Goal: Navigation & Orientation: Find specific page/section

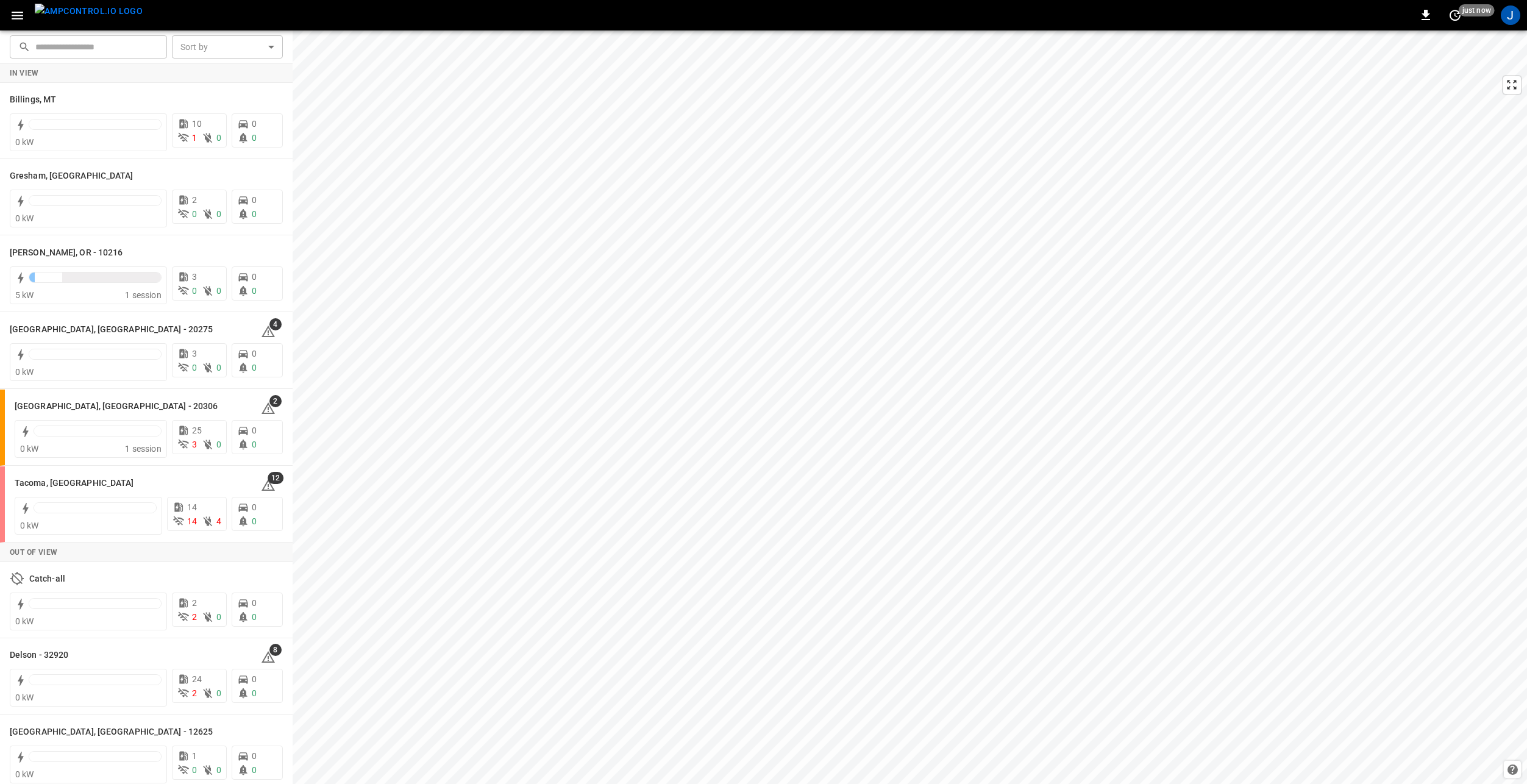
click at [17, 20] on icon "button" at bounding box center [17, 15] width 15 height 15
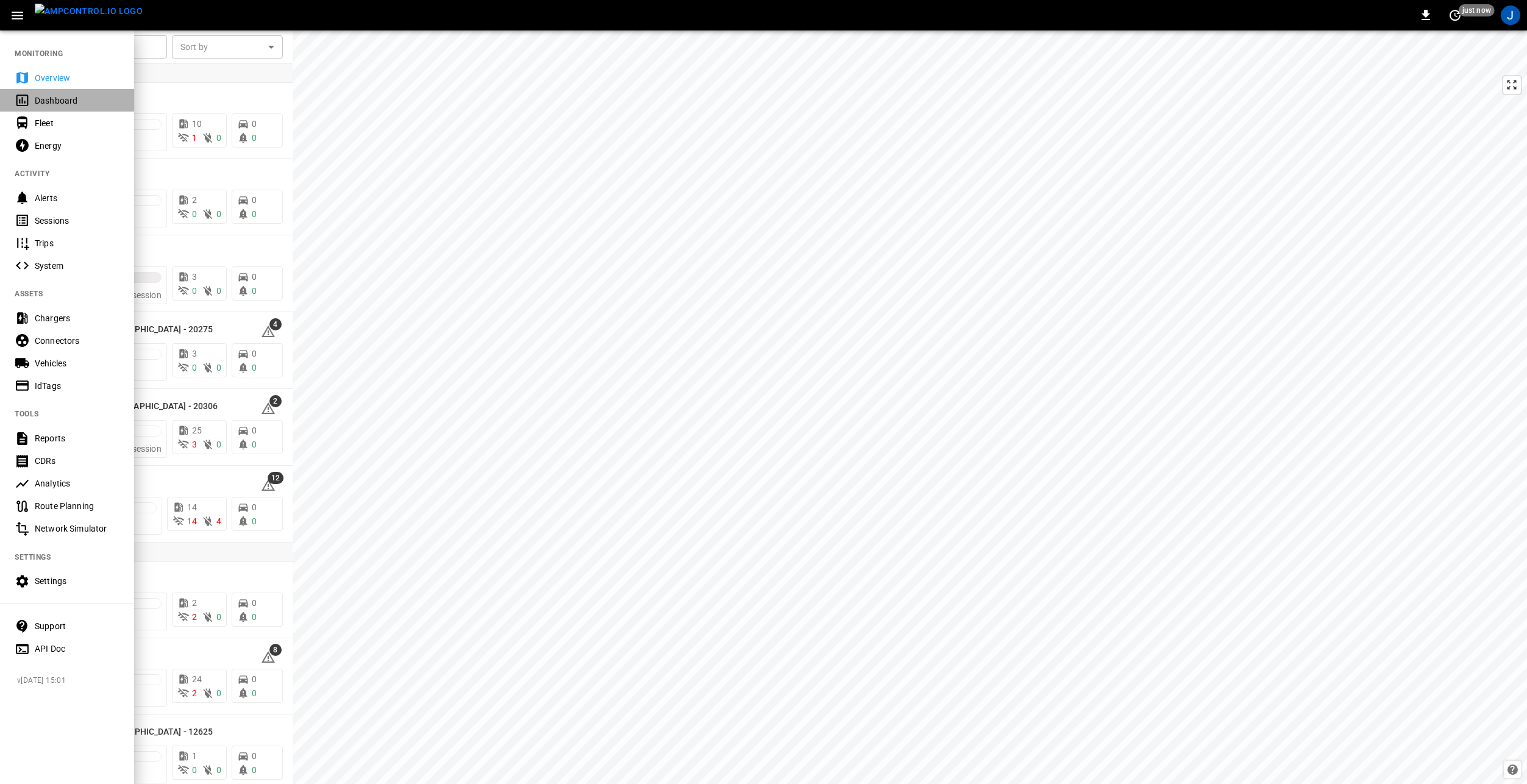
click at [55, 95] on div "Dashboard" at bounding box center [77, 101] width 85 height 12
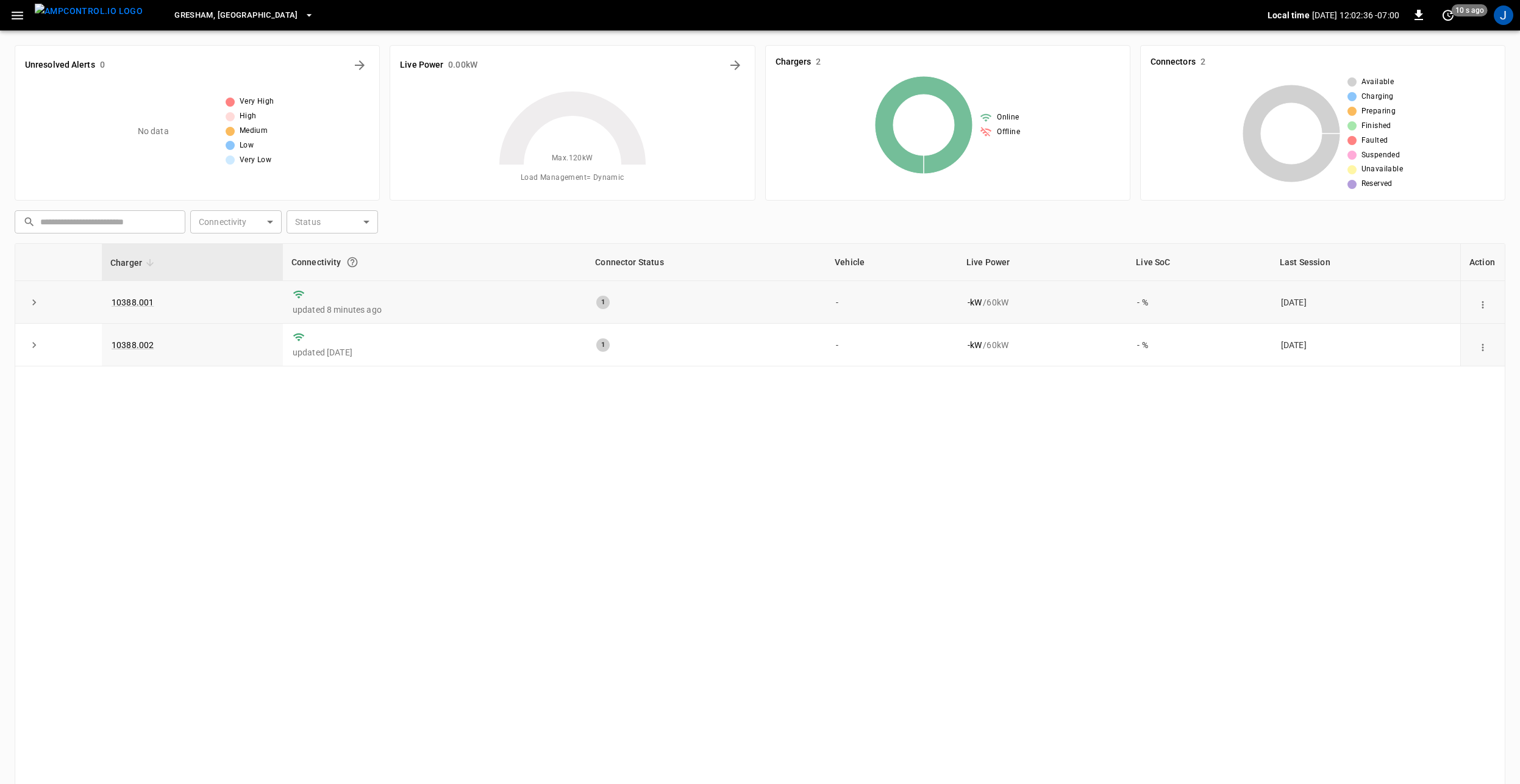
click at [1481, 306] on icon "action cell options" at bounding box center [1483, 304] width 11 height 11
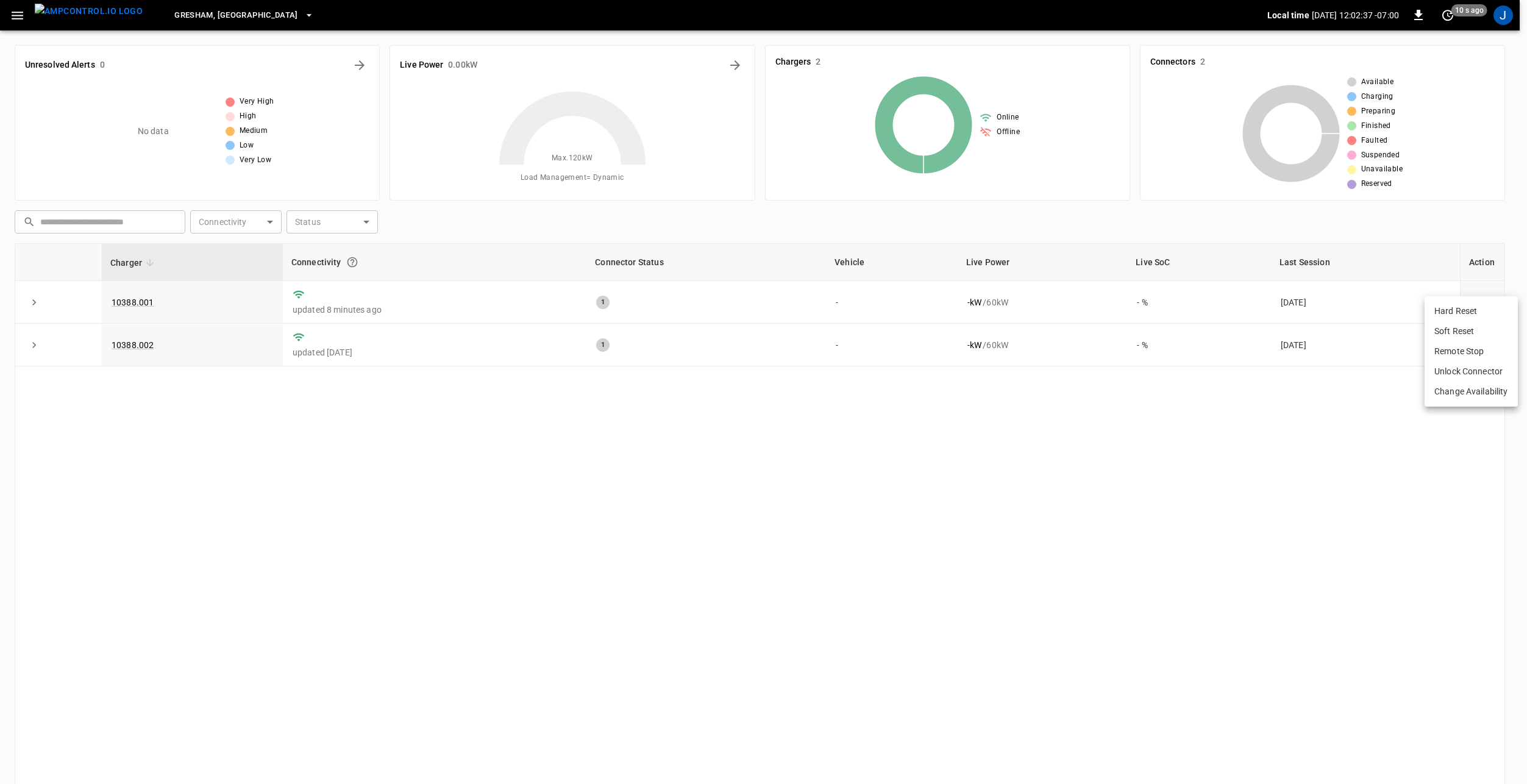
click at [1370, 453] on div at bounding box center [763, 392] width 1527 height 784
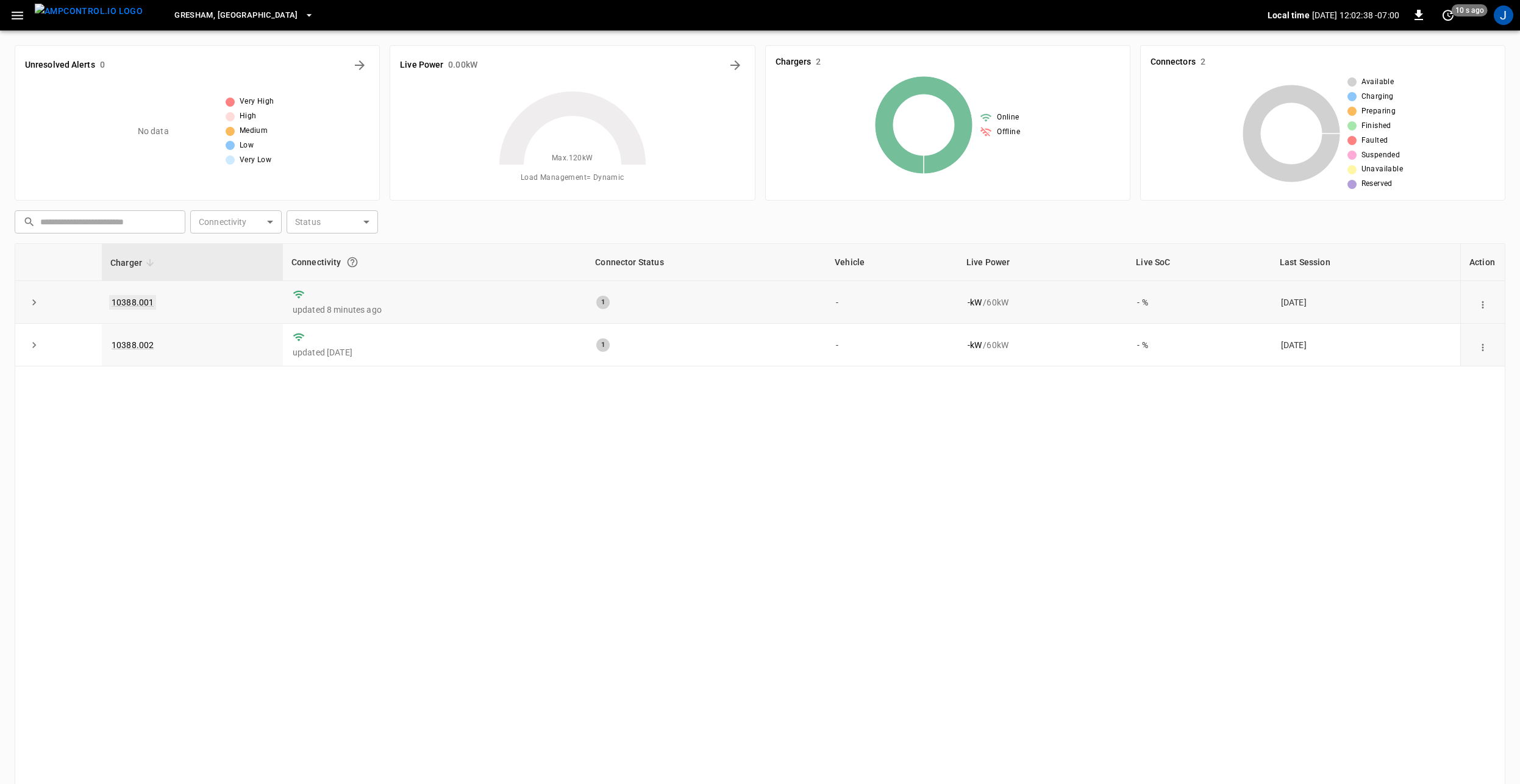
click at [138, 303] on link "10388.001" at bounding box center [132, 302] width 47 height 14
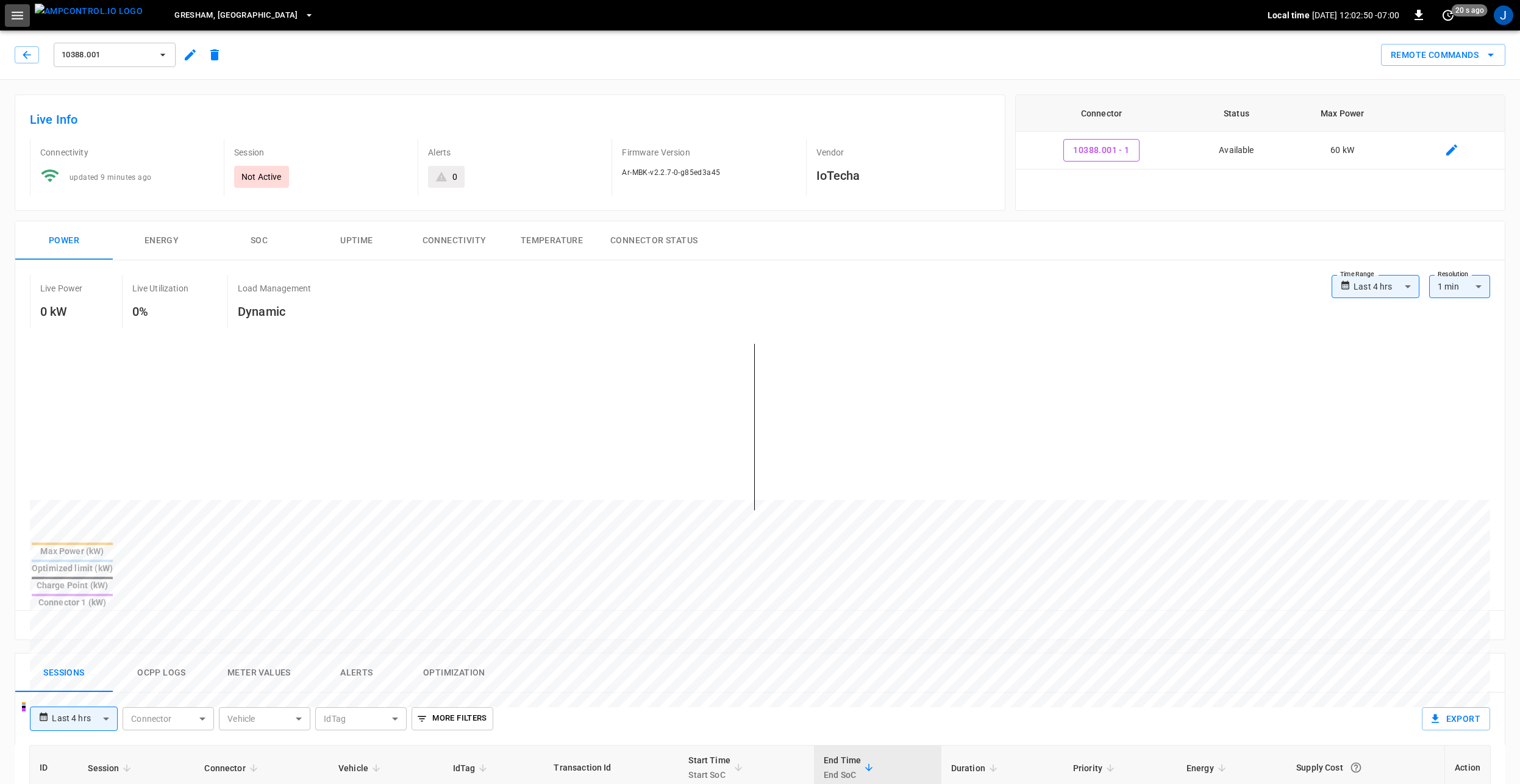
click at [16, 16] on icon "button" at bounding box center [17, 15] width 15 height 15
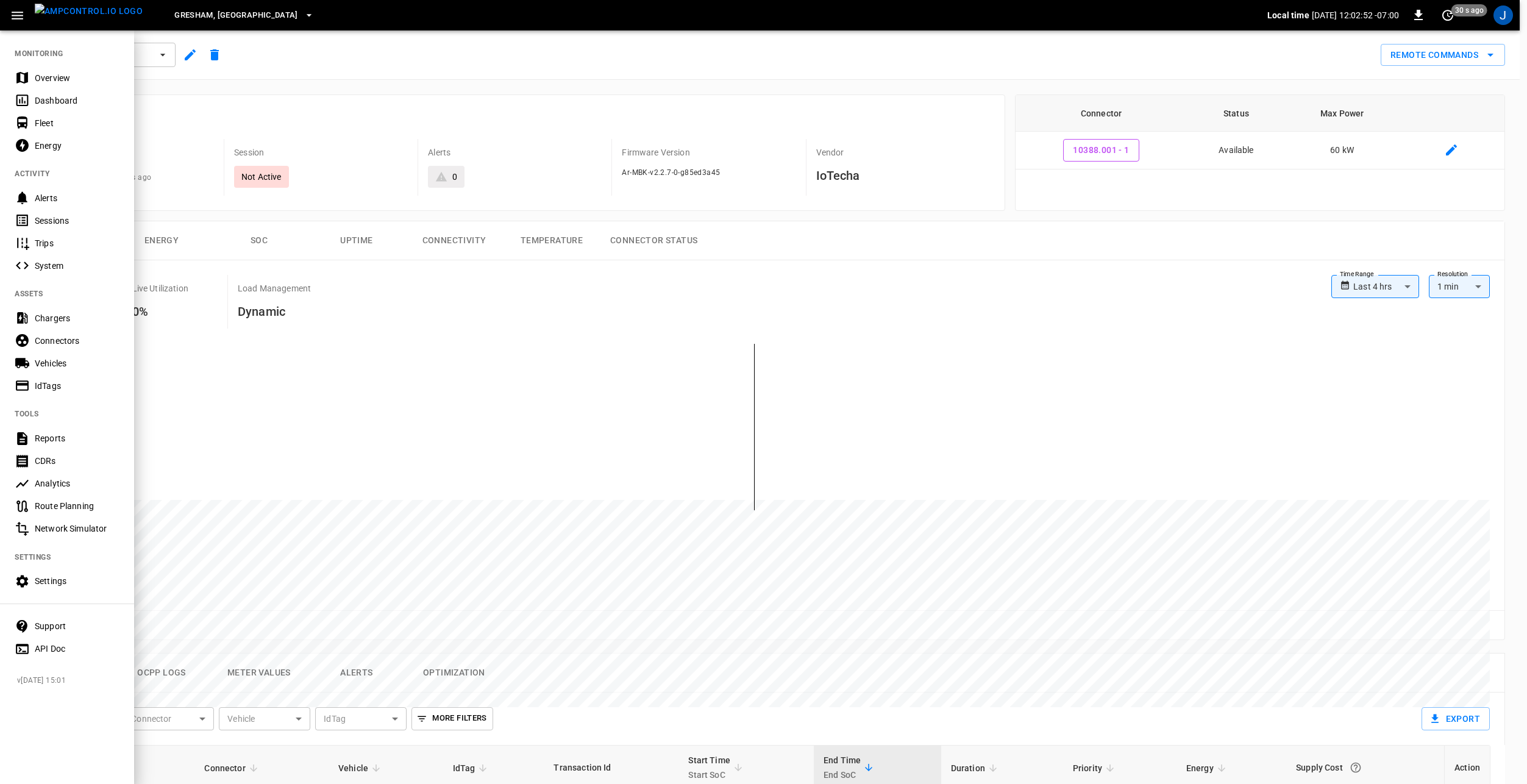
click at [296, 105] on div at bounding box center [763, 392] width 1527 height 784
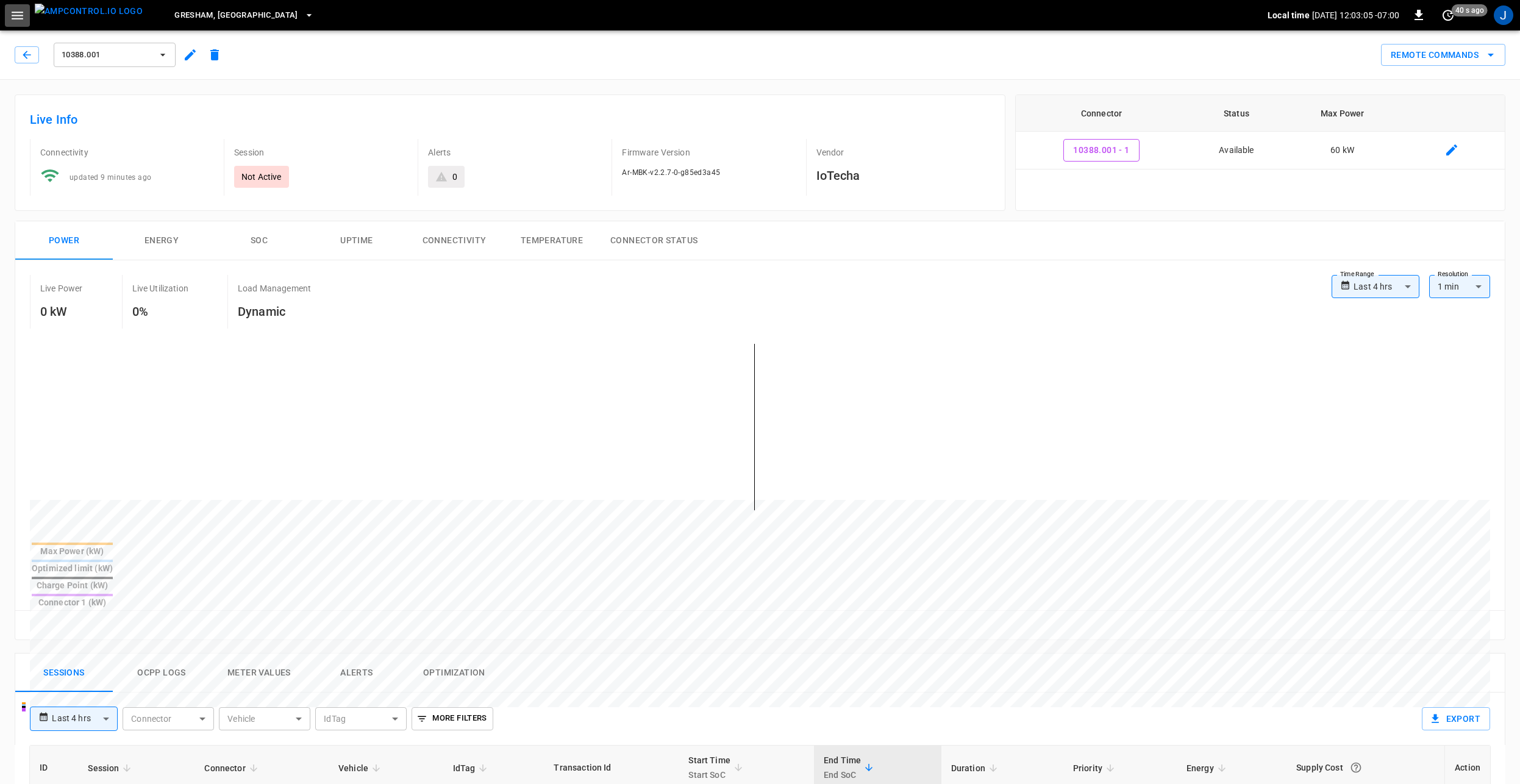
click at [21, 12] on icon "button" at bounding box center [18, 16] width 12 height 8
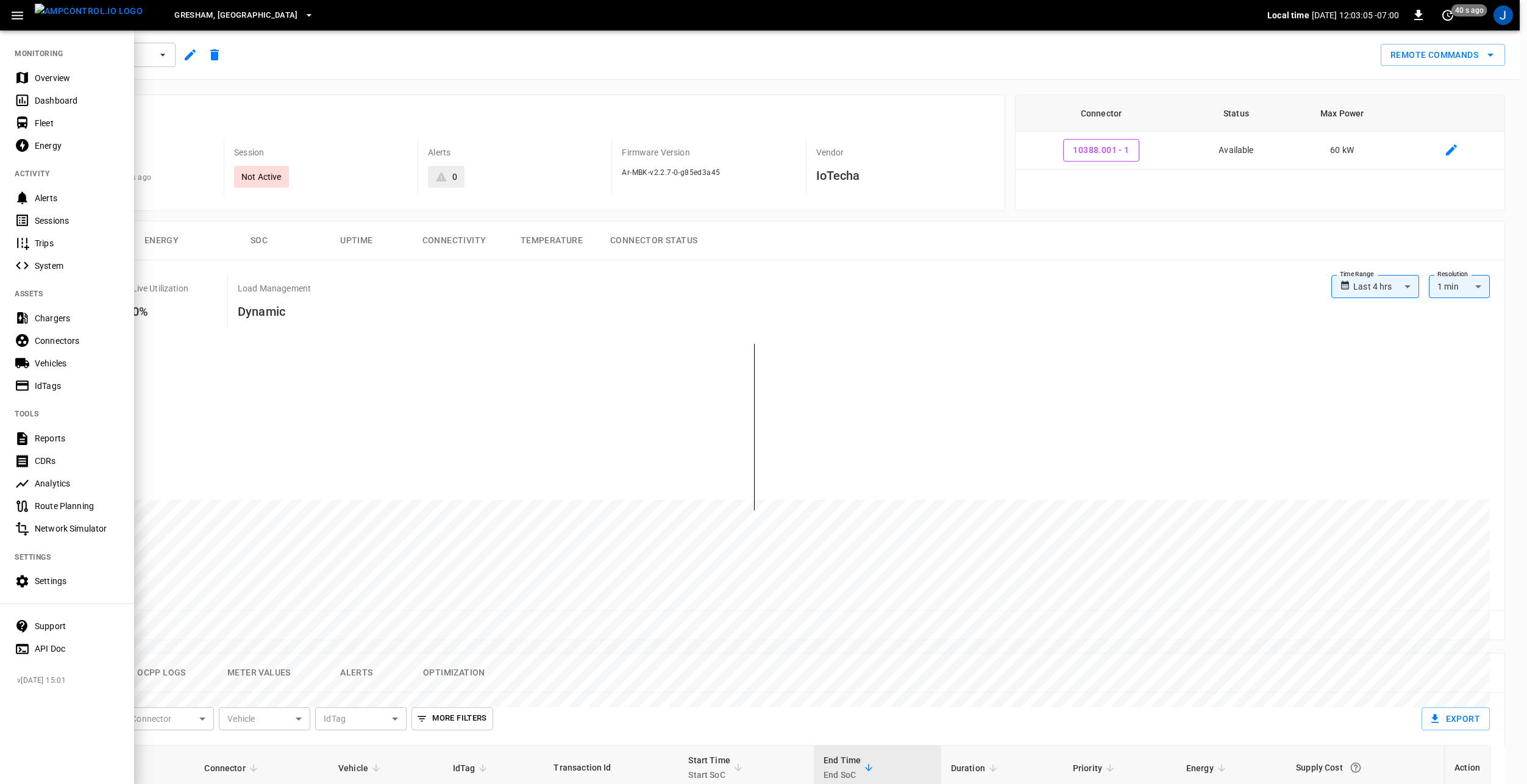
click at [54, 79] on div "Overview" at bounding box center [77, 78] width 85 height 12
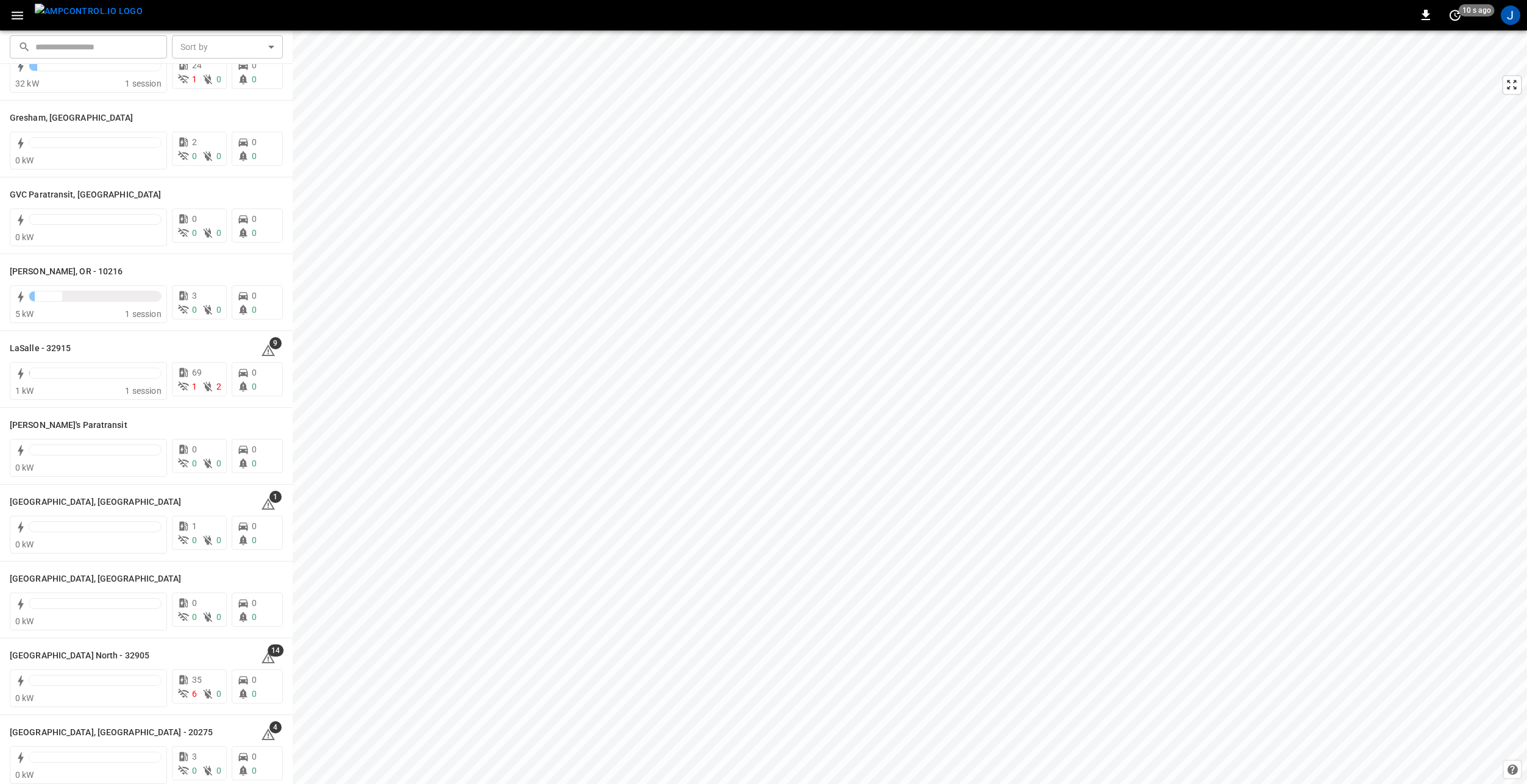
scroll to position [305, 0]
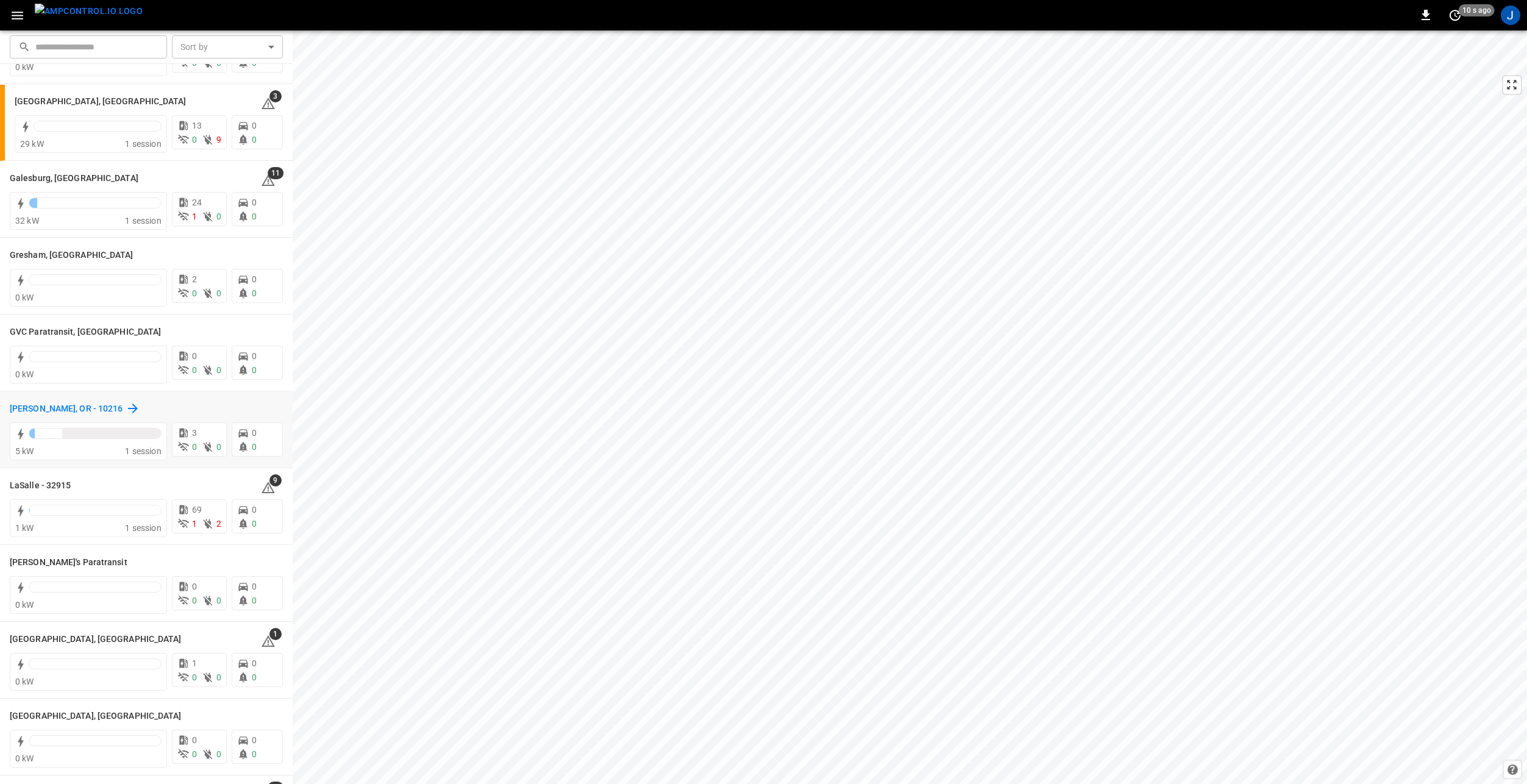
click at [41, 411] on h6 "[PERSON_NAME], OR - 10216" at bounding box center [66, 409] width 113 height 13
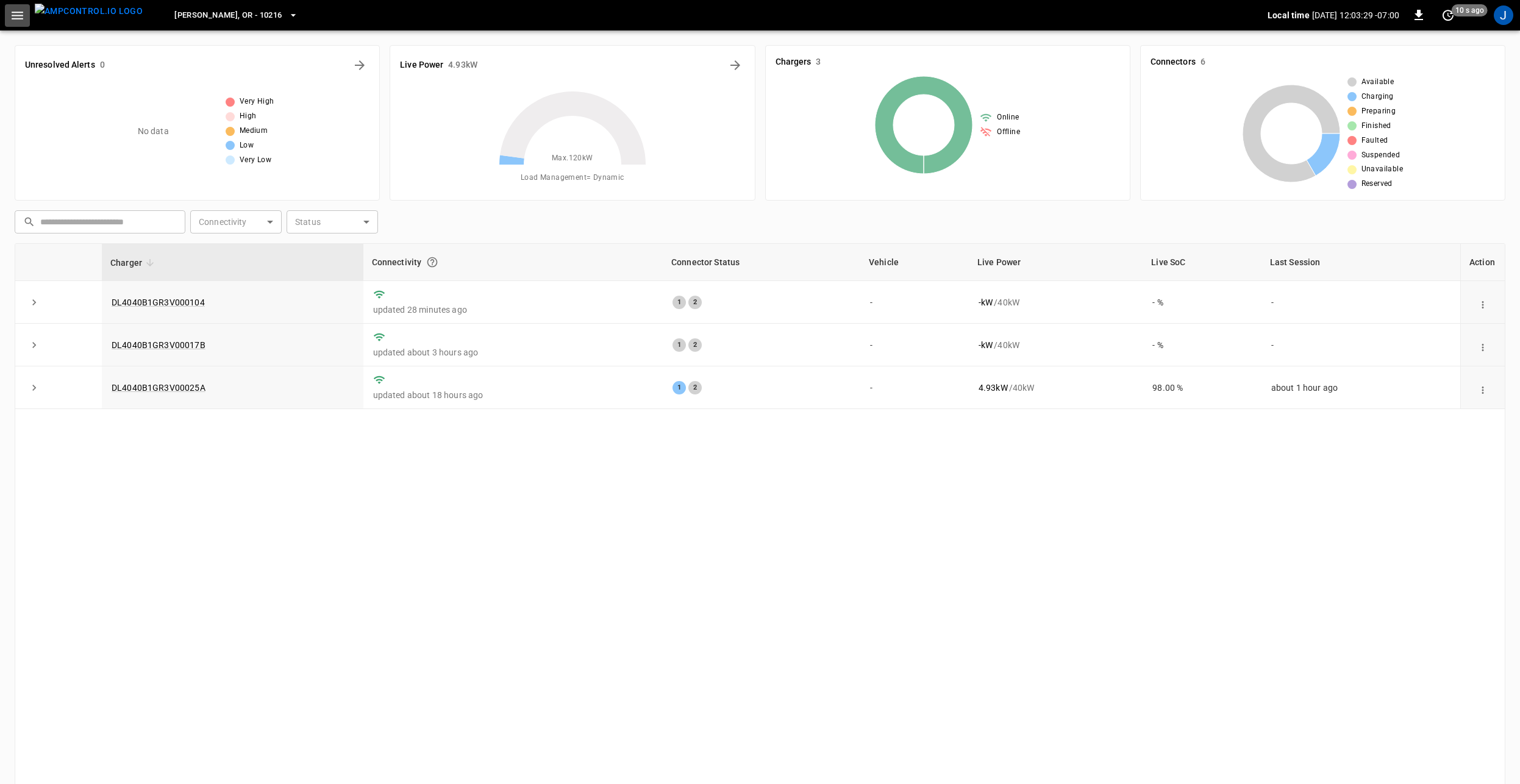
click at [20, 10] on icon "button" at bounding box center [17, 15] width 15 height 15
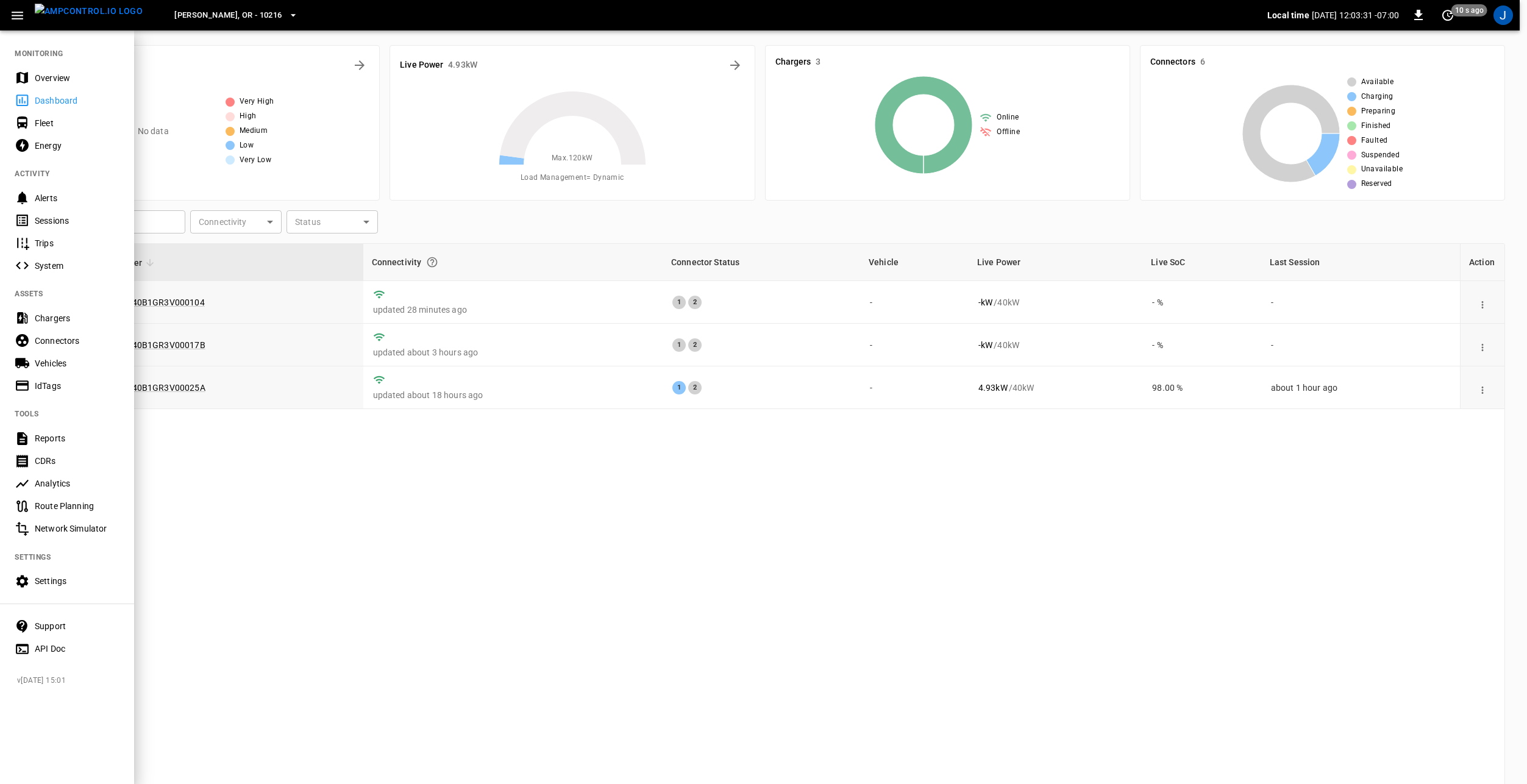
click at [43, 77] on div "Overview" at bounding box center [77, 78] width 85 height 12
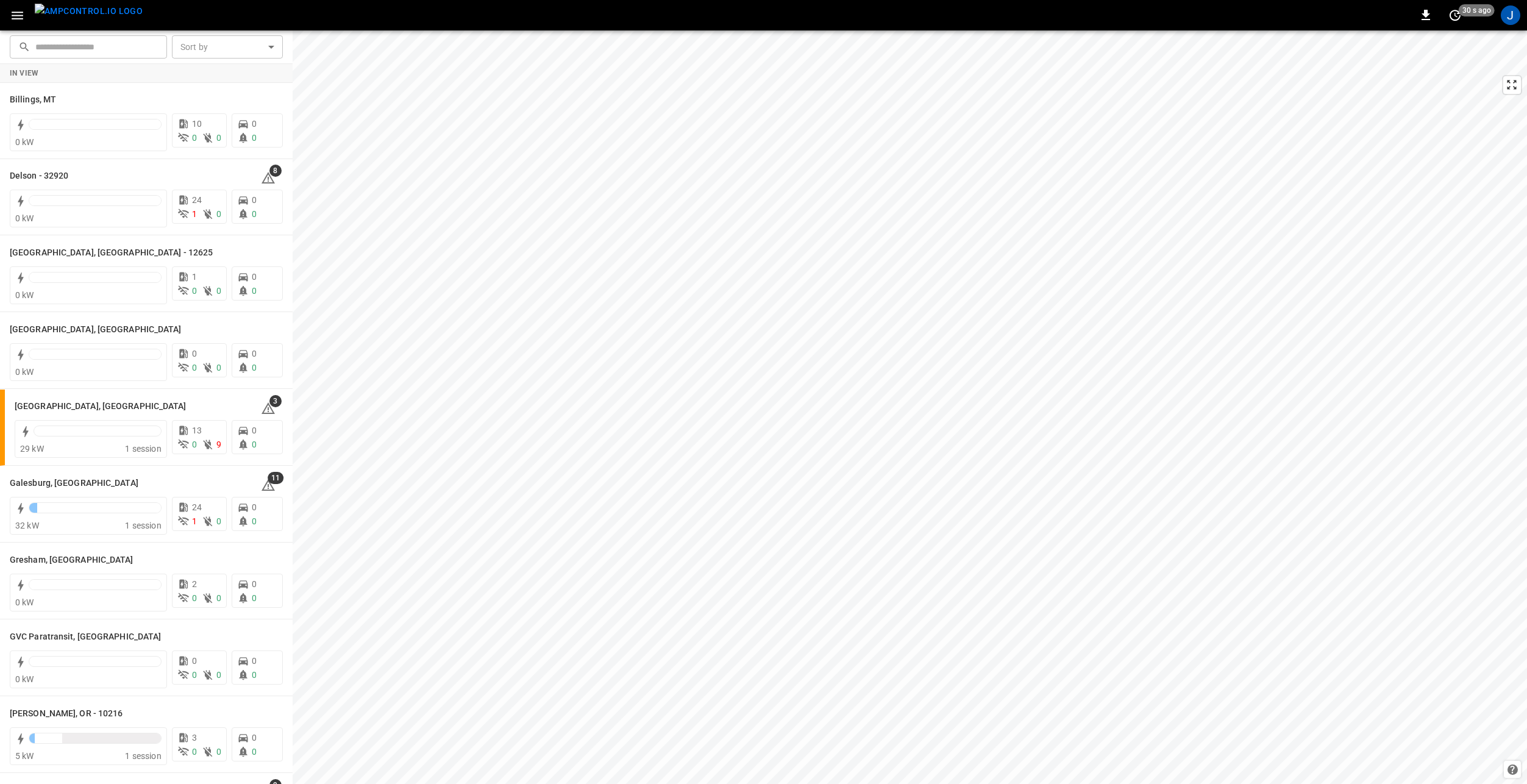
click at [249, 46] on body "0 30 s ago J ​ ​ Sort by ​ Sort by In View Billings, MT 0 kW 10 0 0 0 0 Delson …" at bounding box center [763, 392] width 1527 height 784
click at [242, 55] on div at bounding box center [763, 392] width 1527 height 784
click at [26, 17] on button "button" at bounding box center [17, 15] width 25 height 22
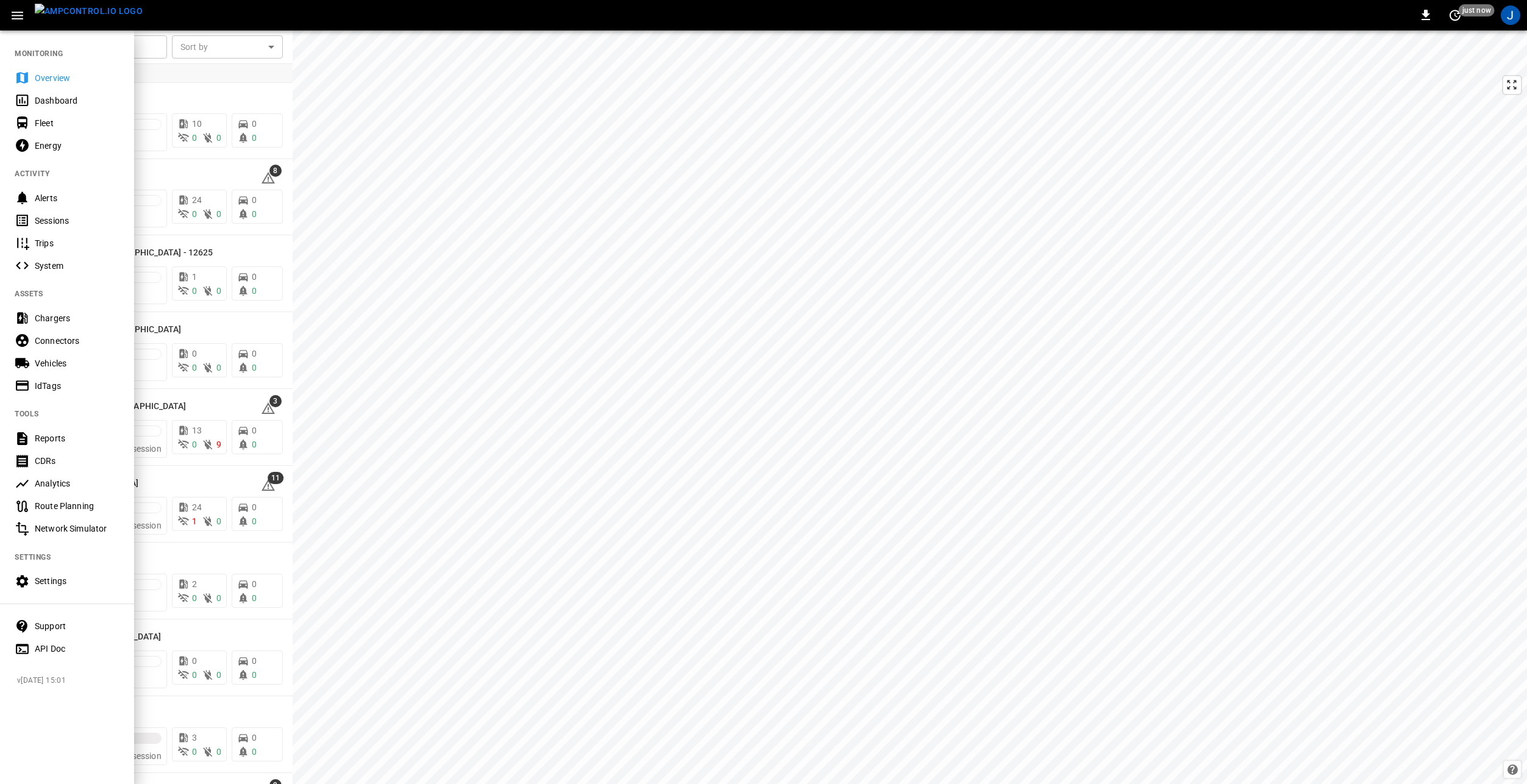
click at [64, 642] on div "API Doc" at bounding box center [77, 648] width 85 height 12
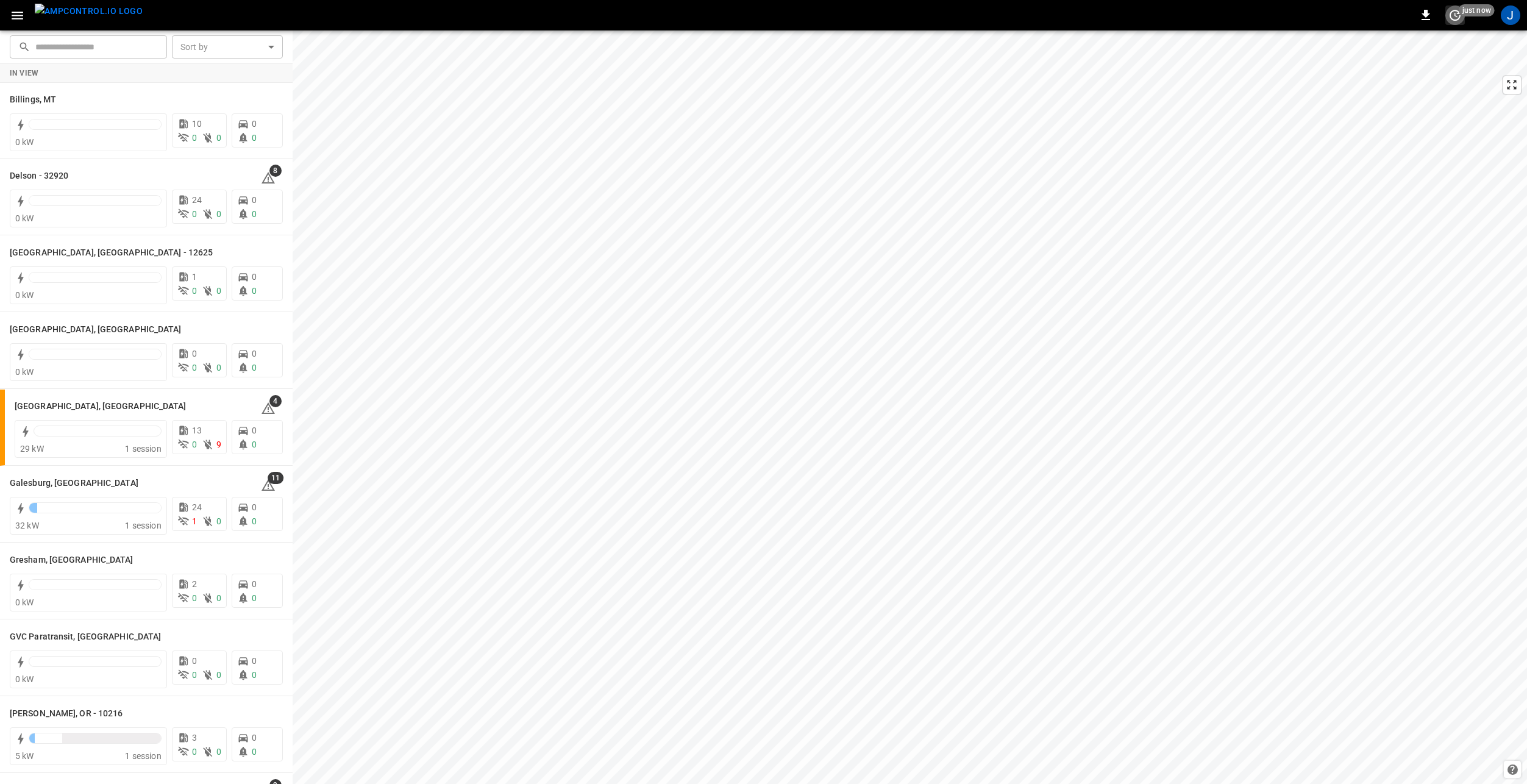
click at [1453, 12] on icon "set refresh interval" at bounding box center [1455, 15] width 14 height 14
click at [1220, 12] on div at bounding box center [763, 392] width 1527 height 784
